Goal: Information Seeking & Learning: Learn about a topic

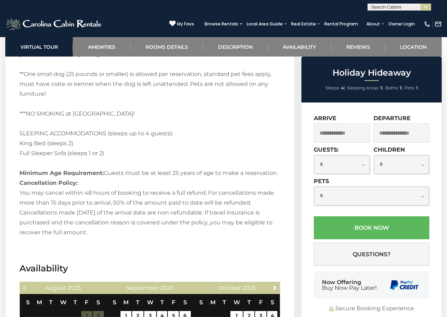
scroll to position [1386, 0]
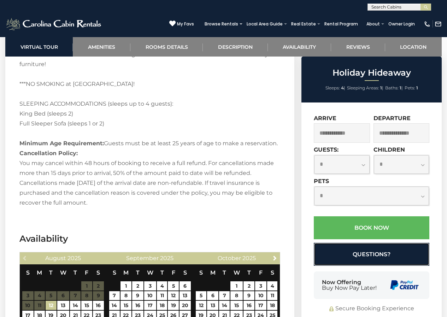
click at [325, 252] on button "Questions?" at bounding box center [371, 254] width 115 height 23
select select "*"
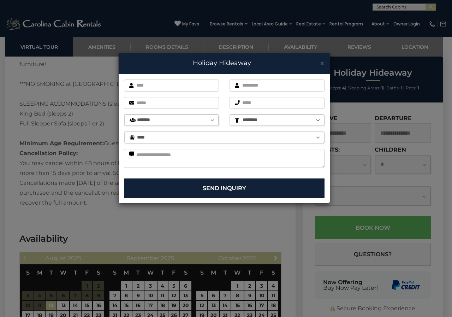
click at [327, 261] on div "× Holiday Hideaway First name is required. Last name is required. Email is requ…" at bounding box center [226, 158] width 452 height 317
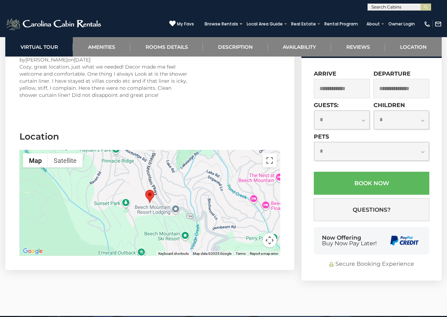
scroll to position [1855, 0]
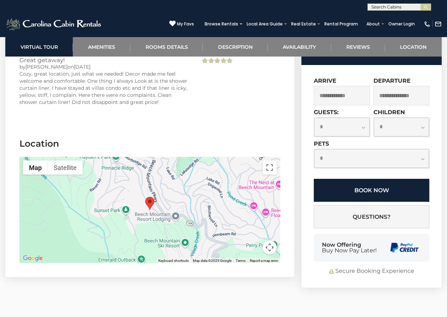
scroll to position [1873, 0]
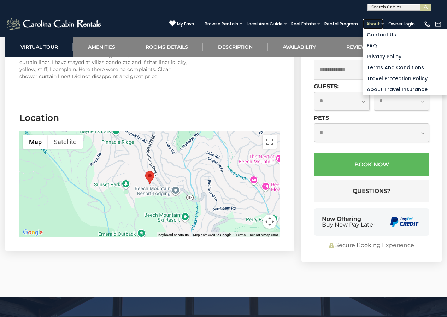
click at [378, 20] on link "About" at bounding box center [373, 24] width 20 height 10
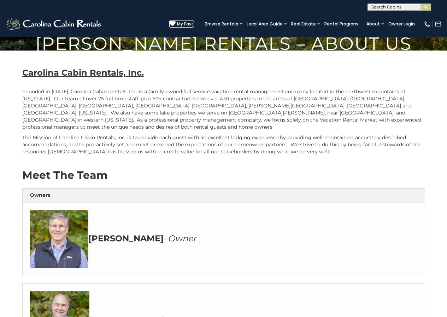
click at [176, 22] on icon at bounding box center [172, 23] width 6 height 6
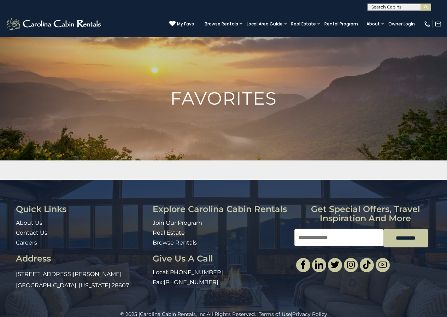
click at [312, 231] on input "Email" at bounding box center [338, 238] width 89 height 18
type input "**********"
click at [391, 25] on link "Owner Login" at bounding box center [402, 24] width 34 height 10
